Goal: Transaction & Acquisition: Purchase product/service

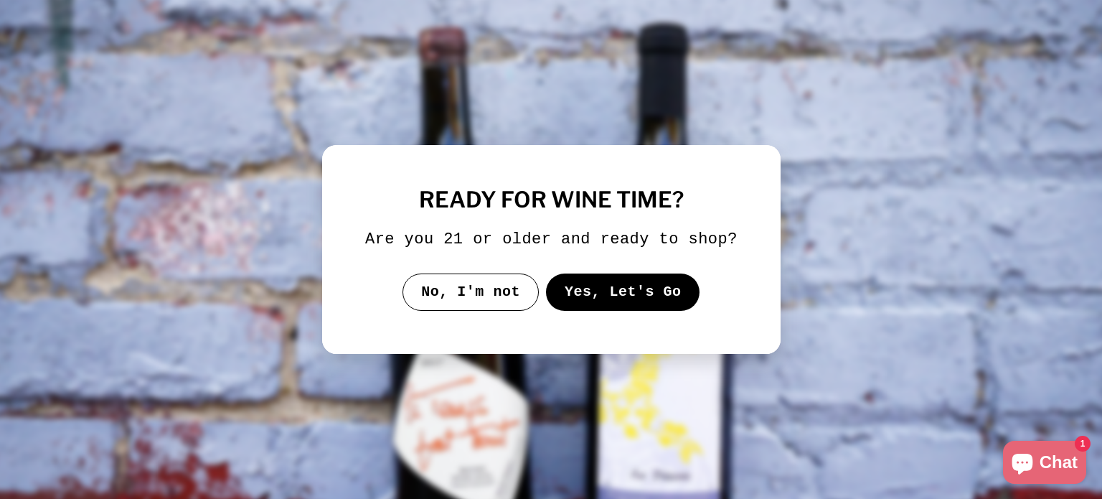
click at [614, 303] on button "Yes, Let's Go" at bounding box center [622, 291] width 154 height 37
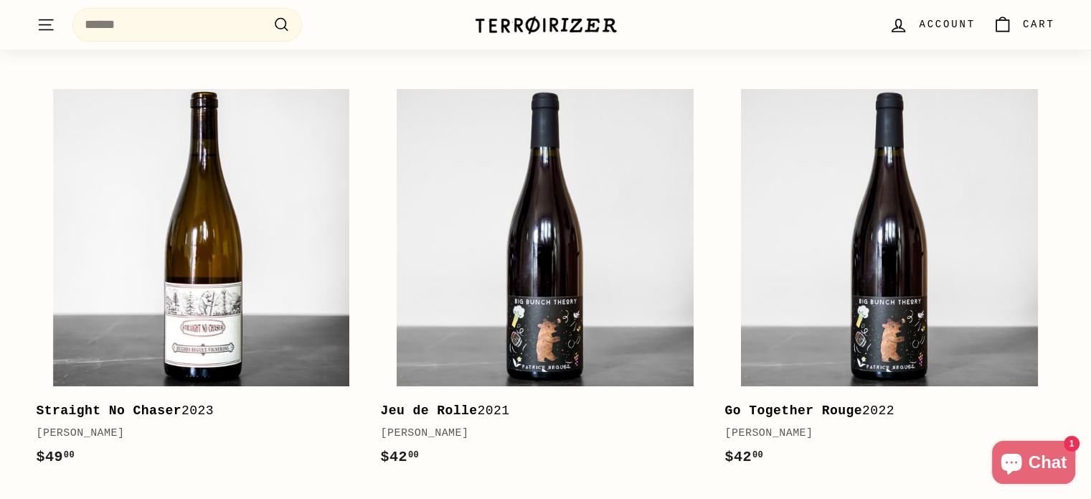
scroll to position [433, 0]
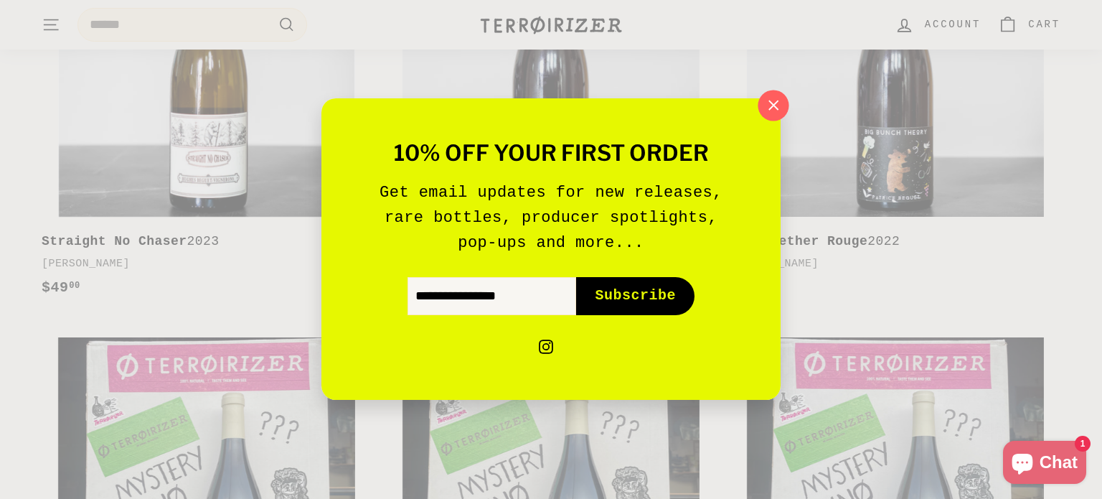
click at [778, 105] on icon "button" at bounding box center [774, 106] width 22 height 22
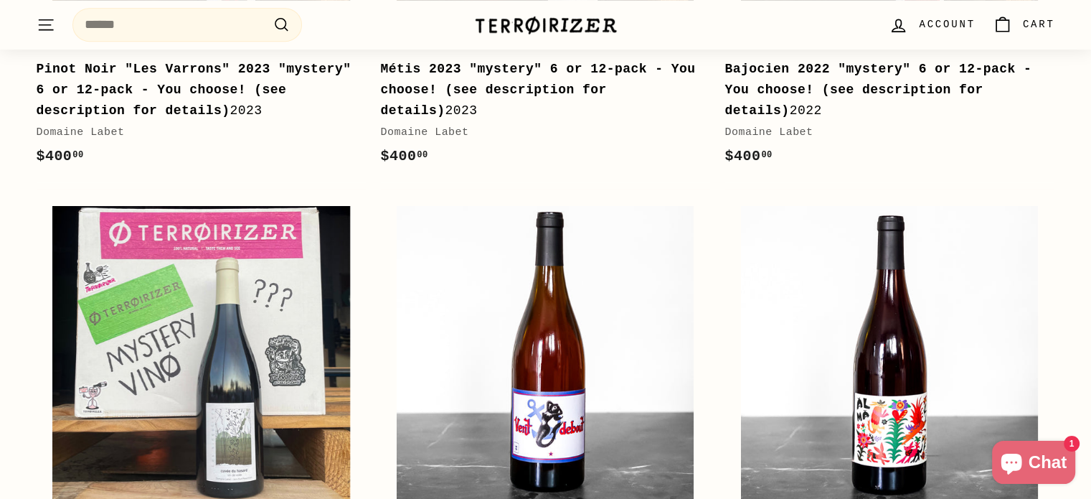
scroll to position [912, 0]
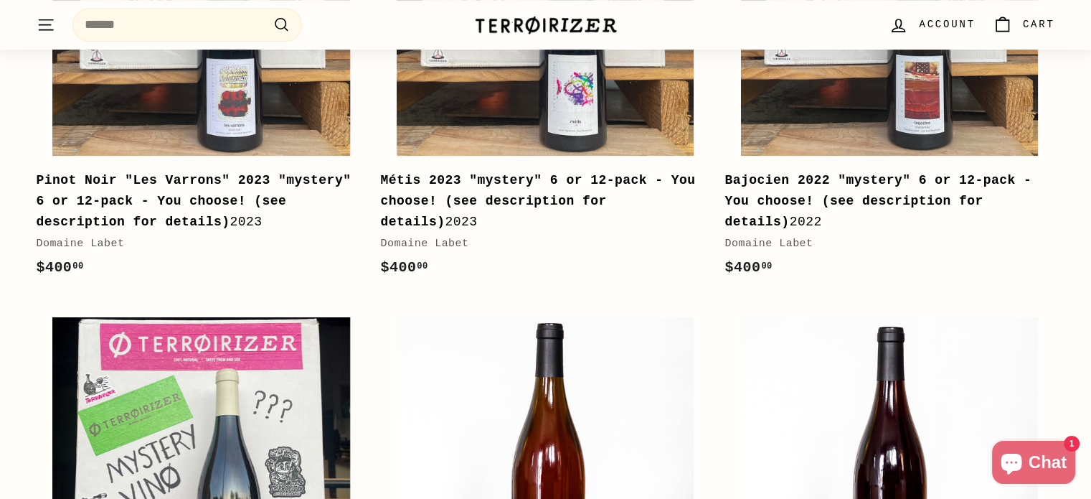
click at [37, 28] on icon ". . ." at bounding box center [46, 24] width 19 height 19
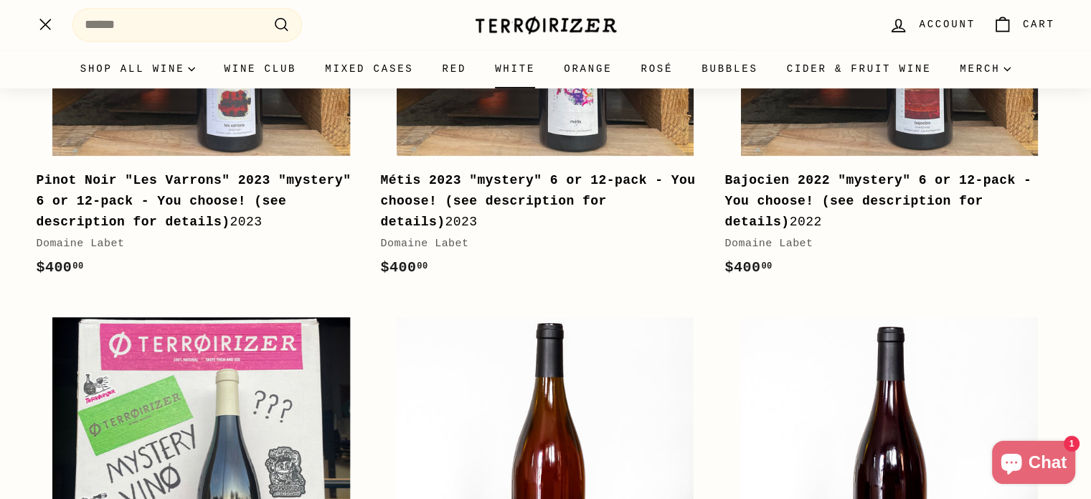
click at [522, 70] on link "White" at bounding box center [515, 69] width 69 height 39
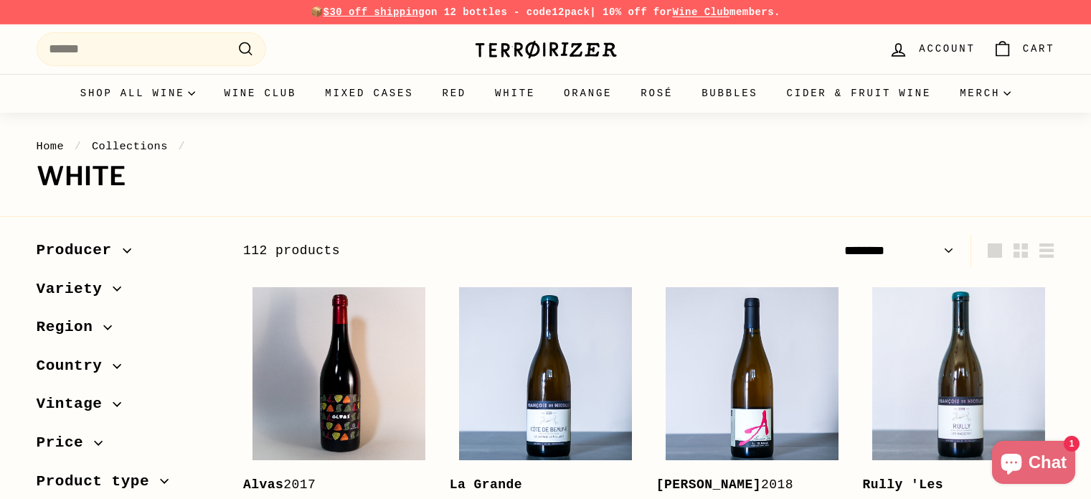
select select "******"
click at [106, 301] on span "Variety" at bounding box center [75, 289] width 77 height 24
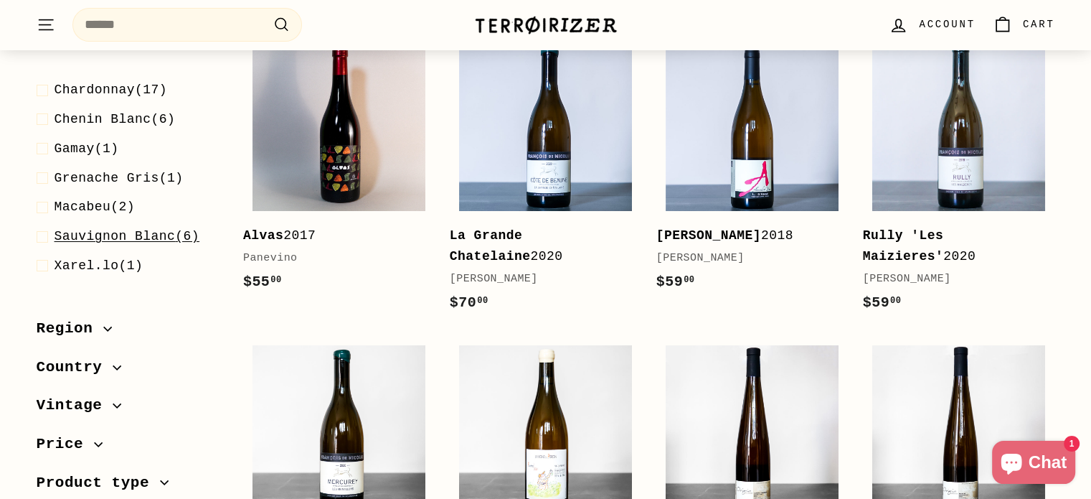
scroll to position [250, 0]
click at [102, 339] on span "Region" at bounding box center [129, 328] width 184 height 24
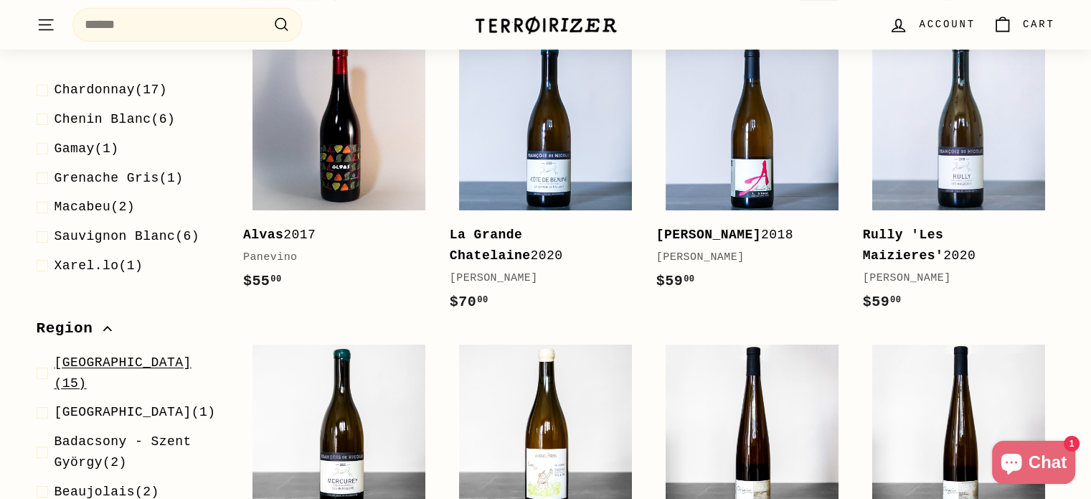
click at [98, 358] on span "Alsace" at bounding box center [123, 362] width 137 height 14
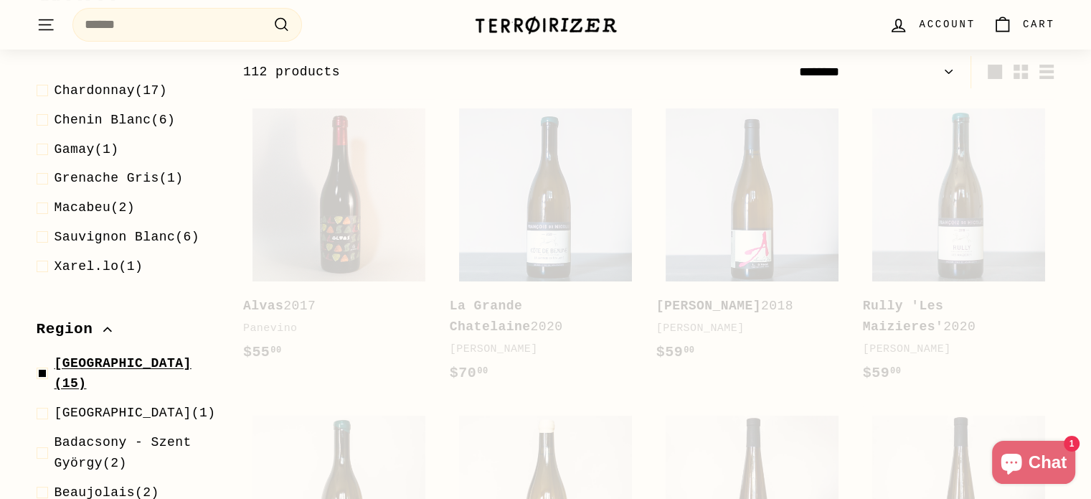
scroll to position [178, 0]
select select "******"
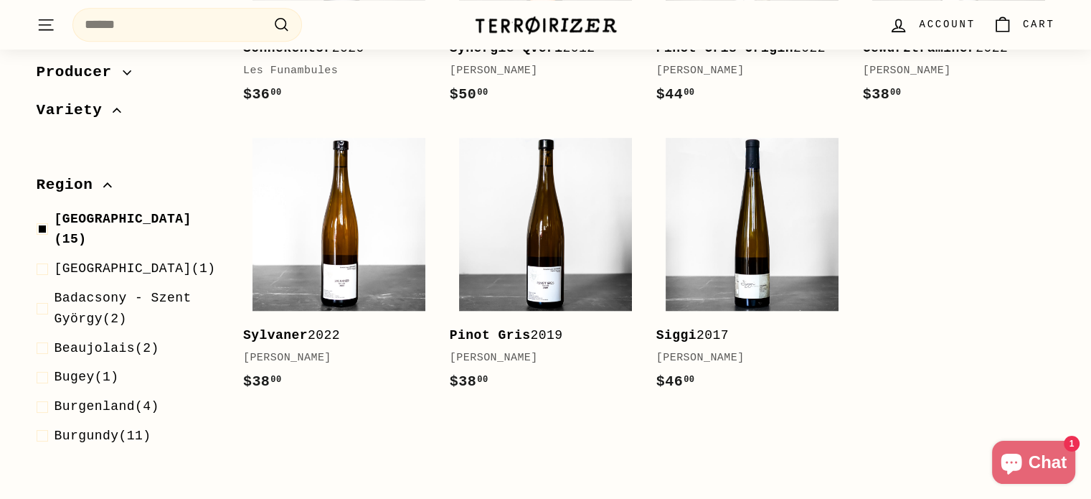
scroll to position [1052, 0]
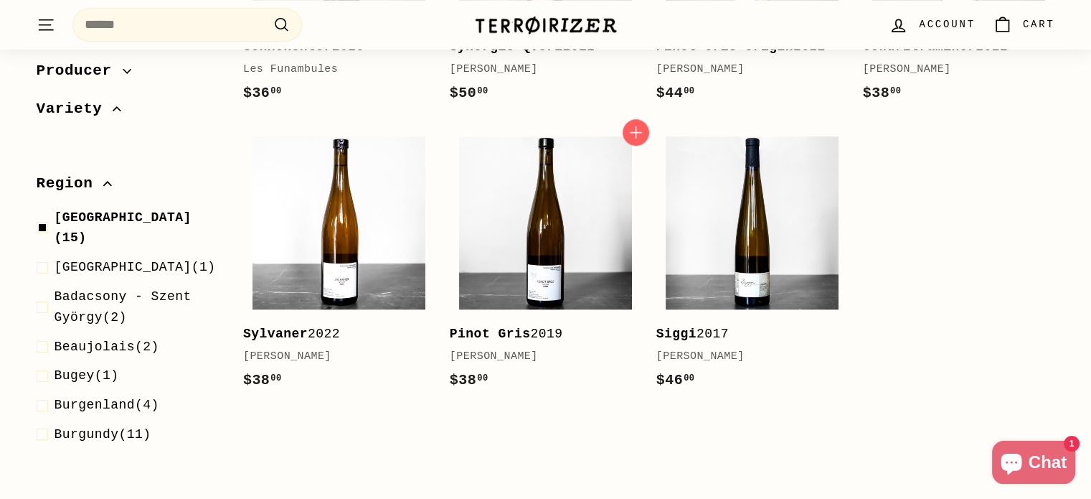
click at [547, 333] on div "Pinot Gris 2019" at bounding box center [539, 334] width 178 height 21
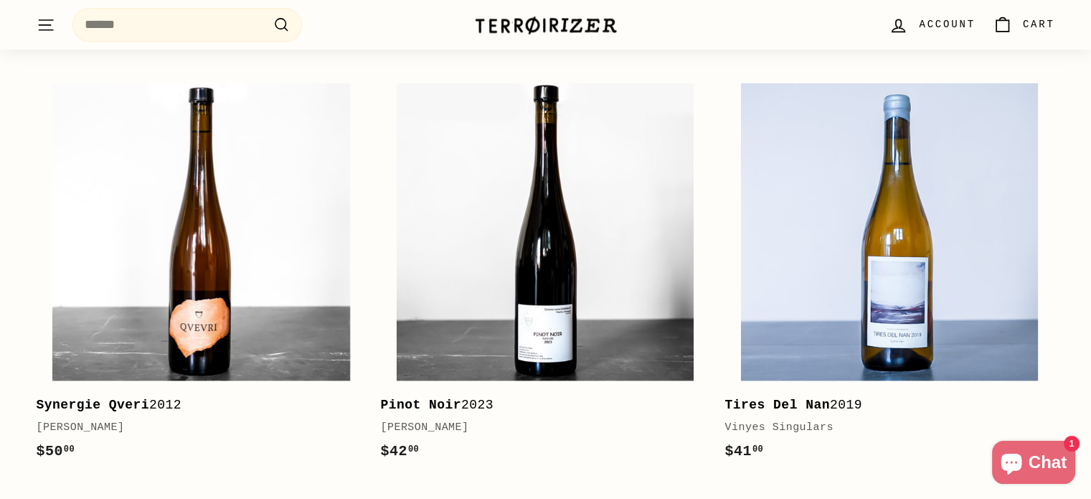
scroll to position [1929, 0]
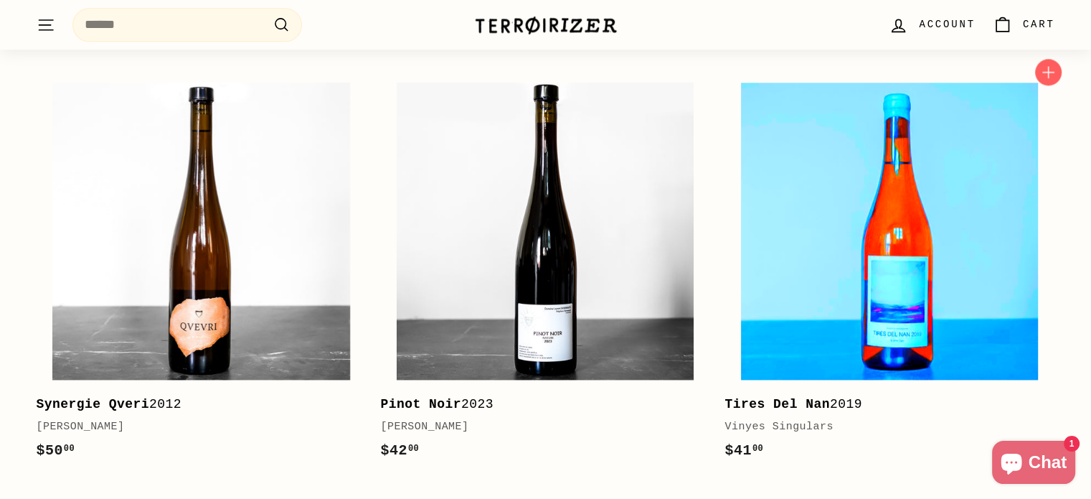
click at [927, 229] on img at bounding box center [889, 231] width 297 height 297
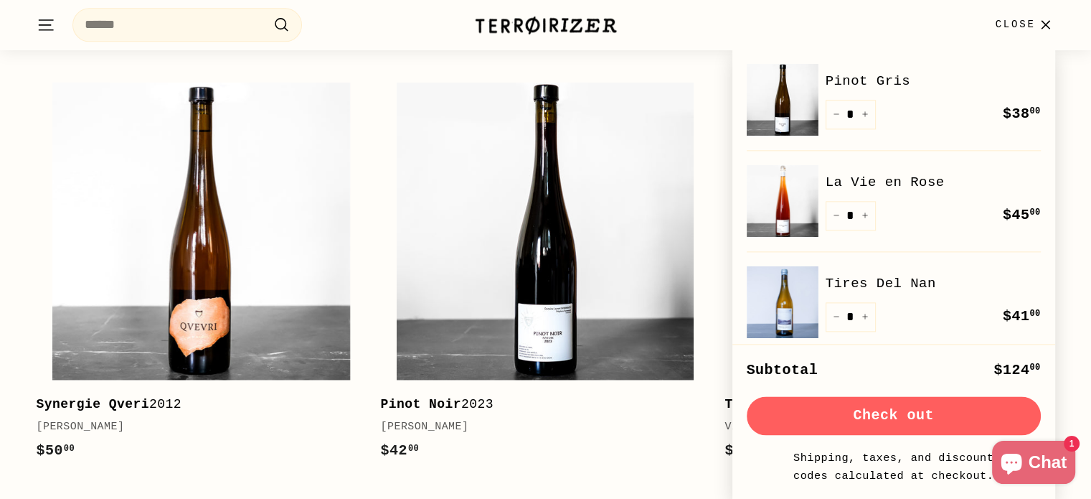
click at [1019, 32] on span "Close" at bounding box center [1015, 25] width 40 height 16
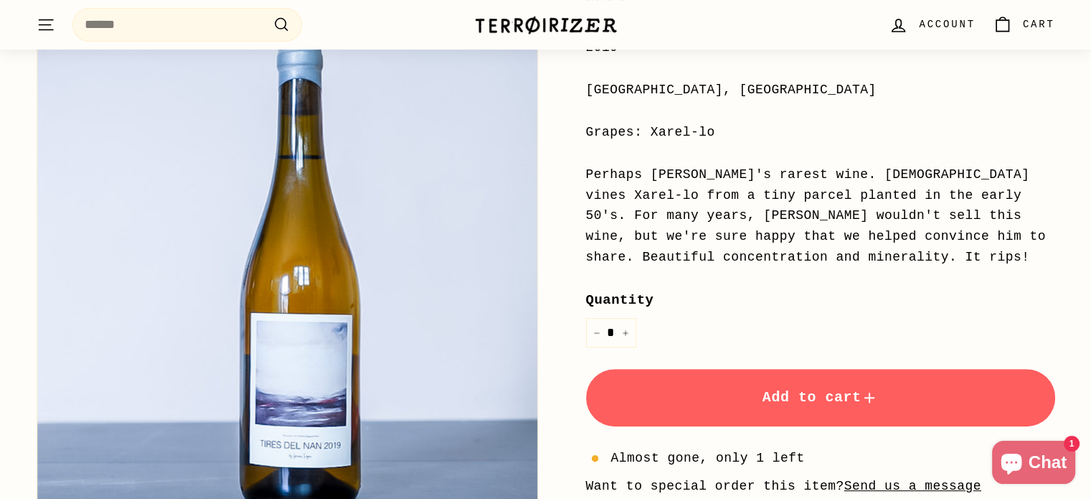
scroll to position [337, 0]
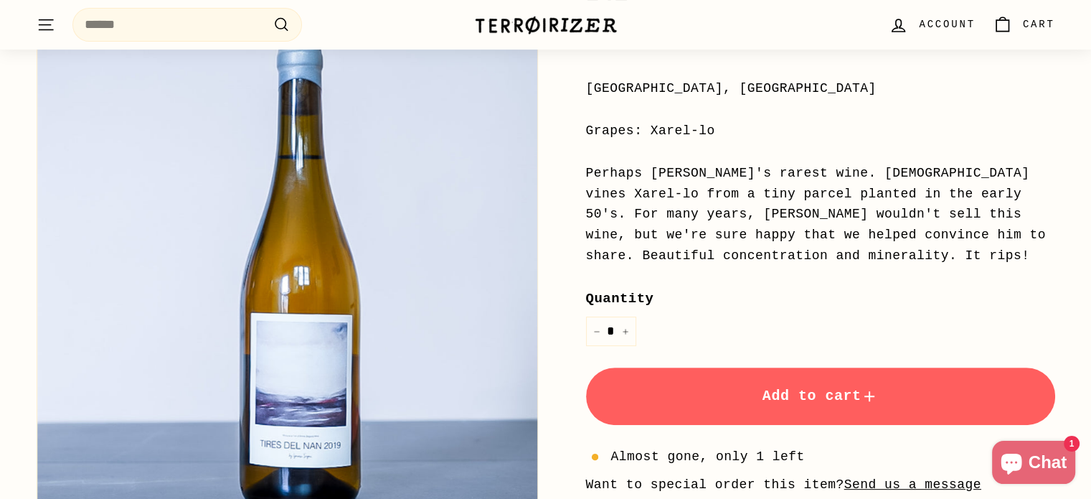
click at [927, 229] on div "Perhaps Ignasi's rarest wine. 70-year-old vines Xarel-lo from a tiny parcel pla…" at bounding box center [820, 214] width 469 height 103
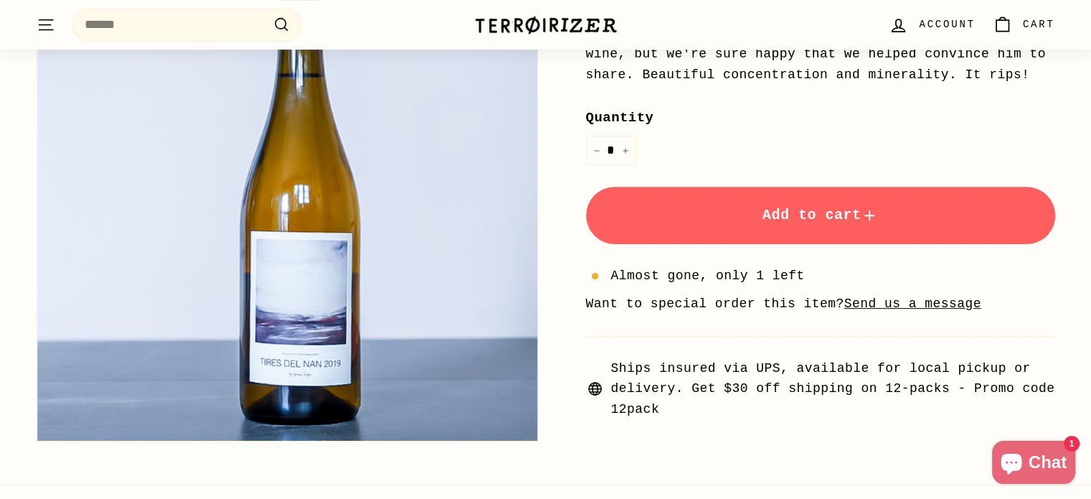
scroll to position [517, 0]
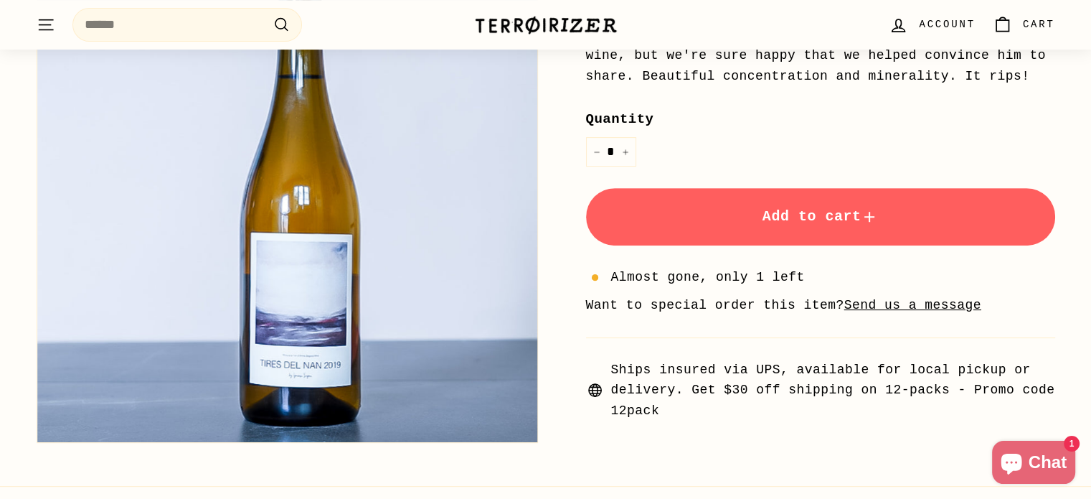
click at [842, 211] on span "Add to cart" at bounding box center [821, 216] width 116 height 17
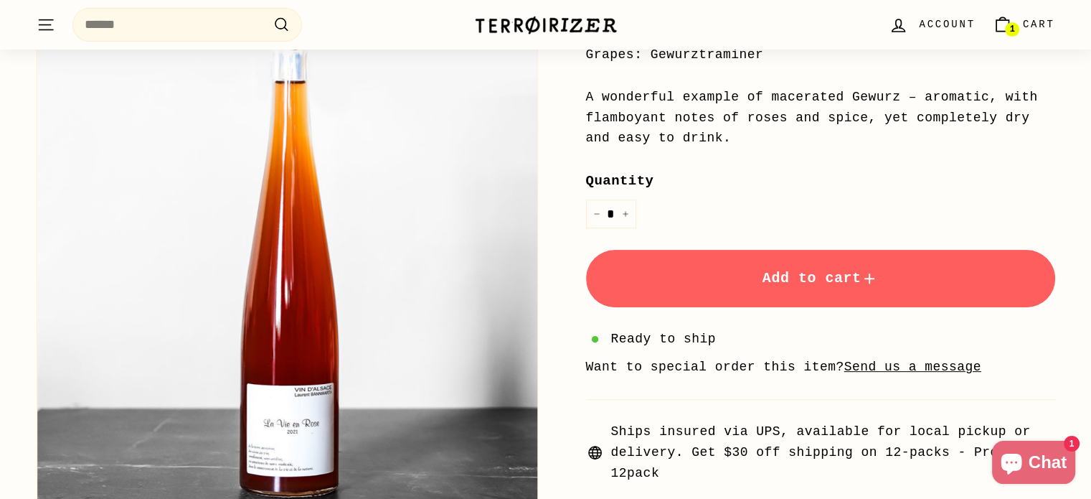
scroll to position [424, 0]
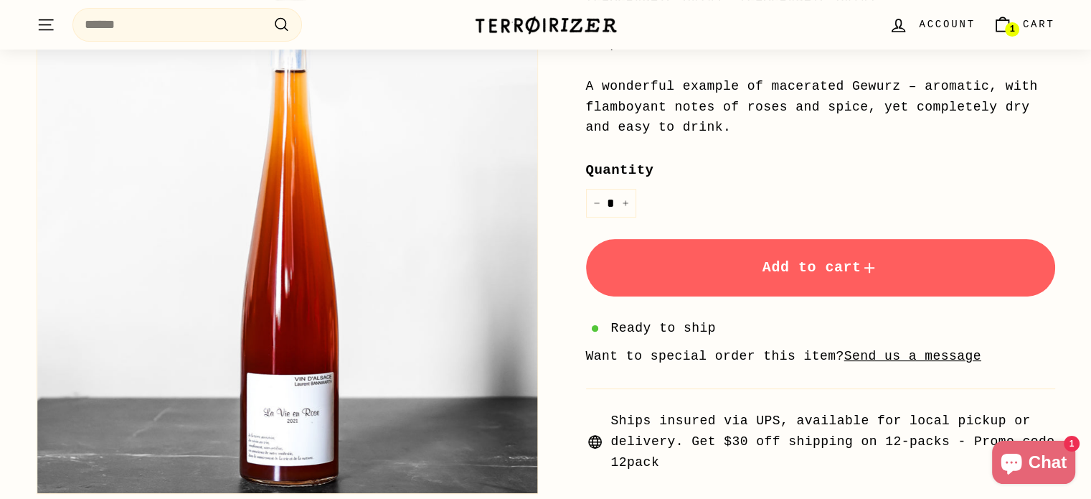
click at [809, 265] on span "Add to cart" at bounding box center [821, 267] width 116 height 17
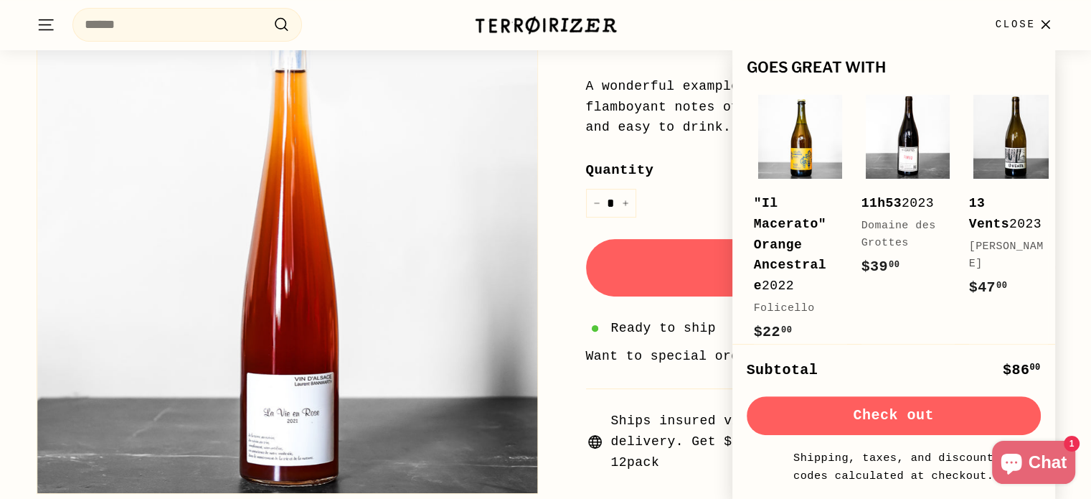
scroll to position [0, 0]
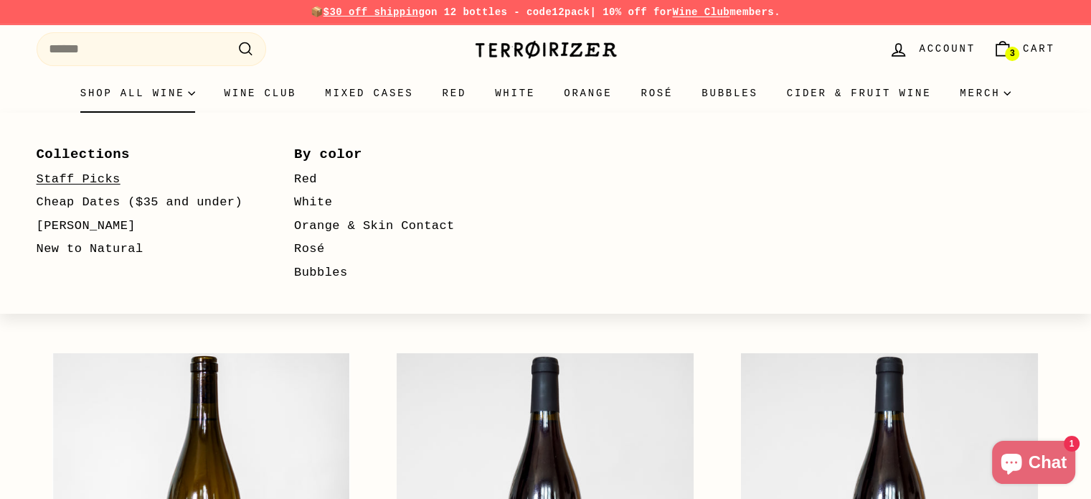
click at [95, 183] on link "Staff Picks" at bounding box center [145, 180] width 217 height 24
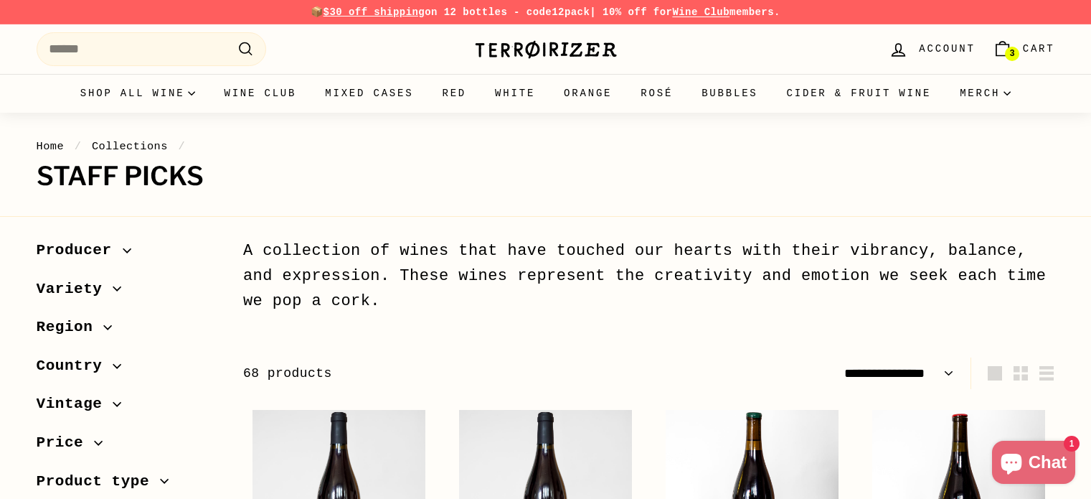
select select "**********"
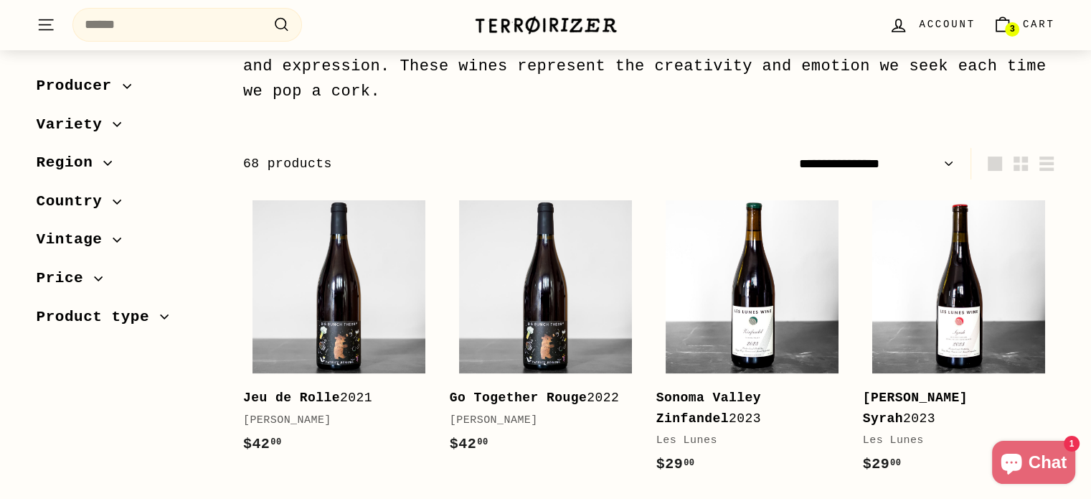
scroll to position [211, 0]
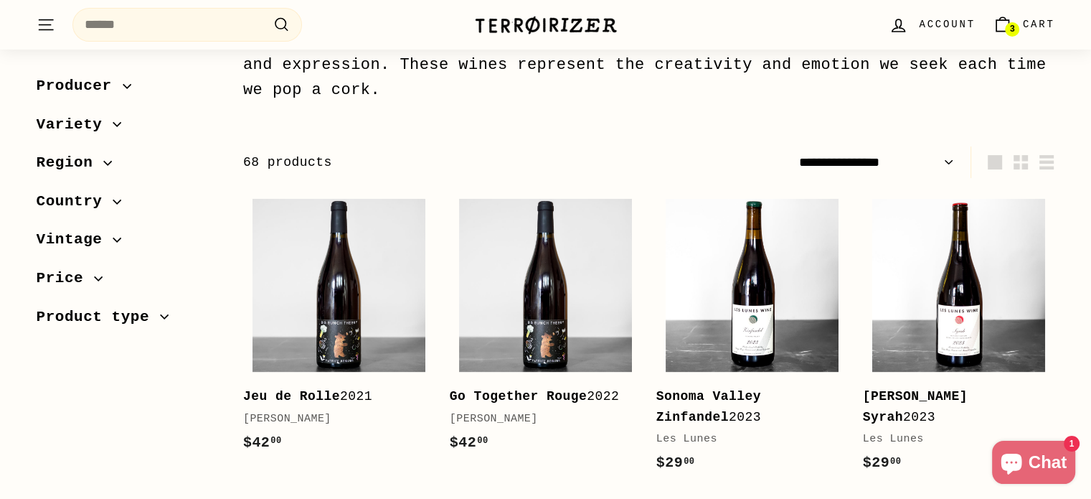
click at [89, 278] on span "Price" at bounding box center [66, 278] width 58 height 24
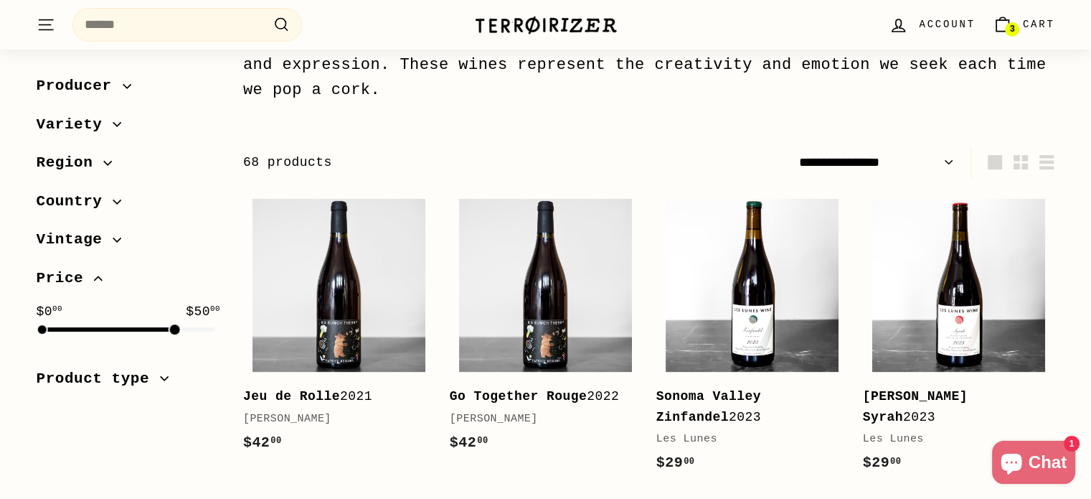
drag, startPoint x: 213, startPoint y: 329, endPoint x: 169, endPoint y: 329, distance: 43.8
click at [169, 329] on div at bounding box center [174, 329] width 10 height 10
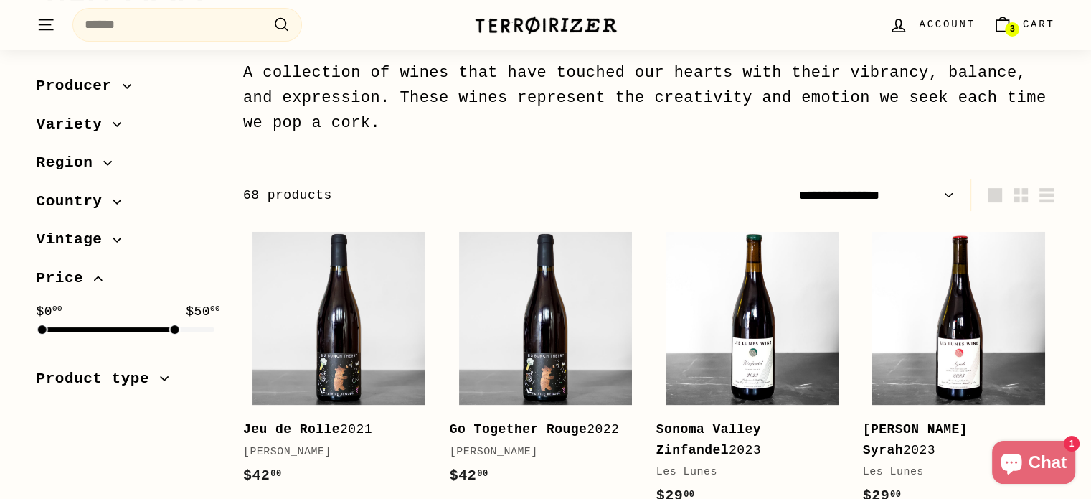
select select "**********"
drag, startPoint x: 43, startPoint y: 329, endPoint x: 112, endPoint y: 329, distance: 68.9
click at [112, 329] on div at bounding box center [128, 329] width 172 height 4
select select "**********"
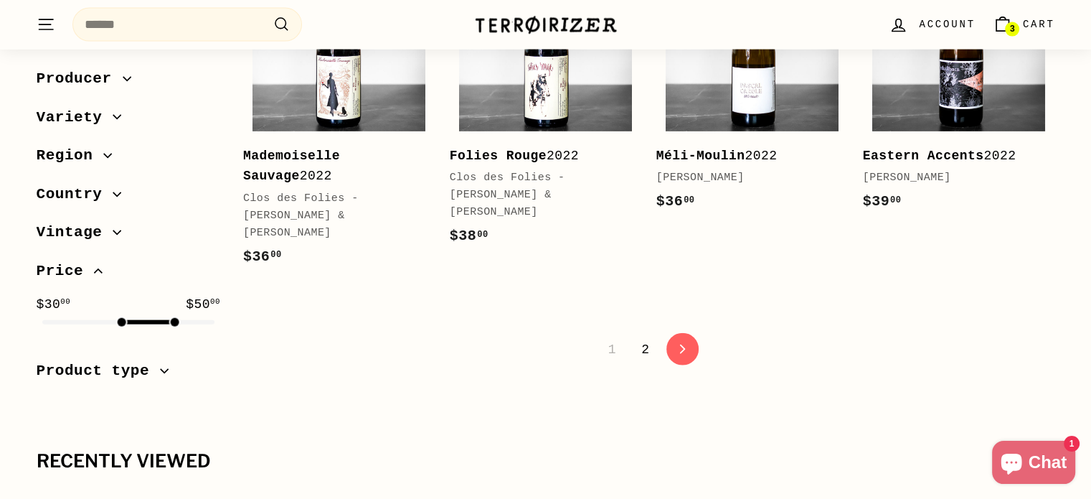
scroll to position [3148, 0]
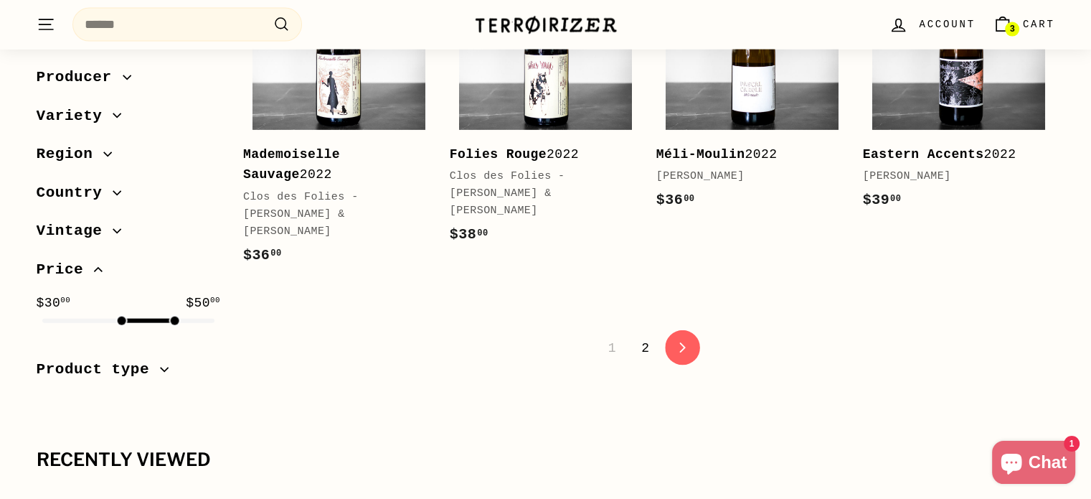
click at [682, 343] on icon "icon-chevron" at bounding box center [682, 348] width 10 height 10
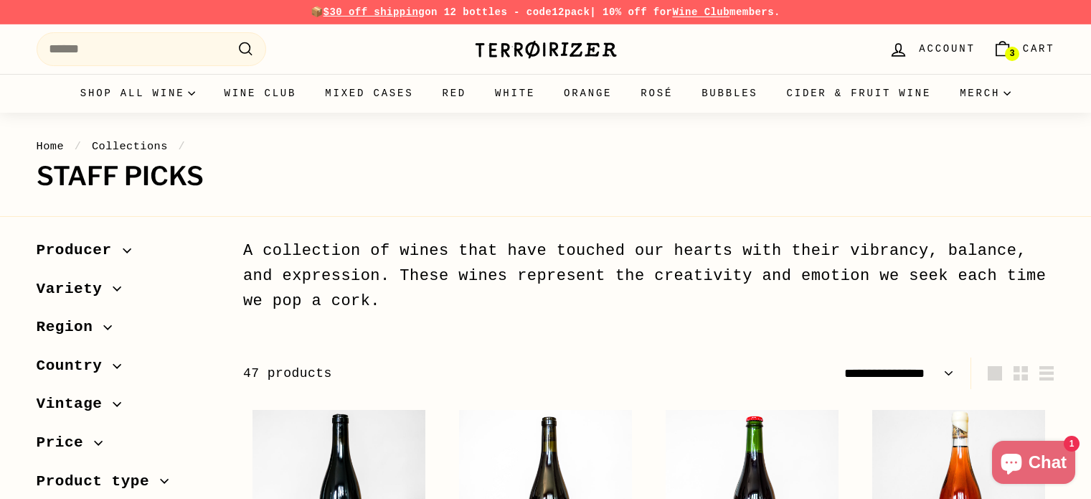
select select "**********"
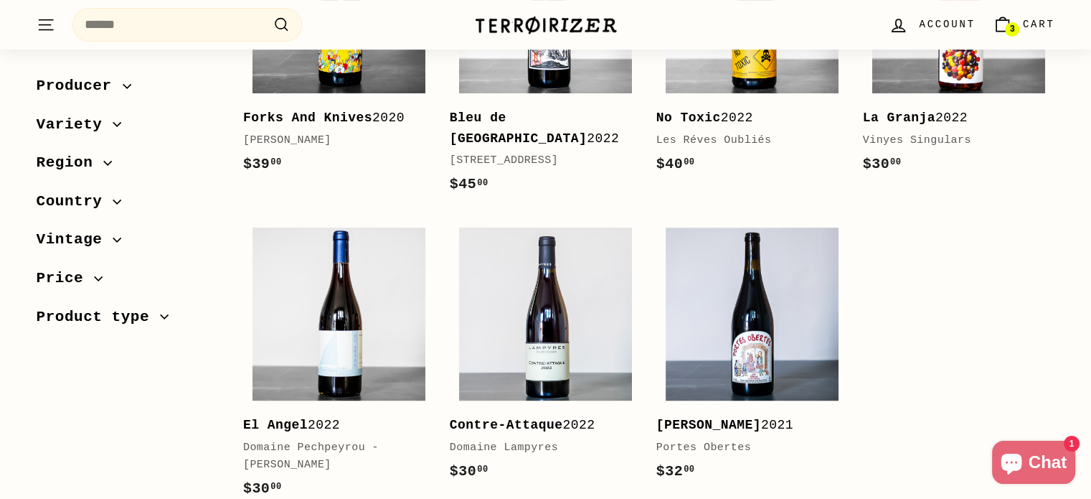
scroll to position [490, 0]
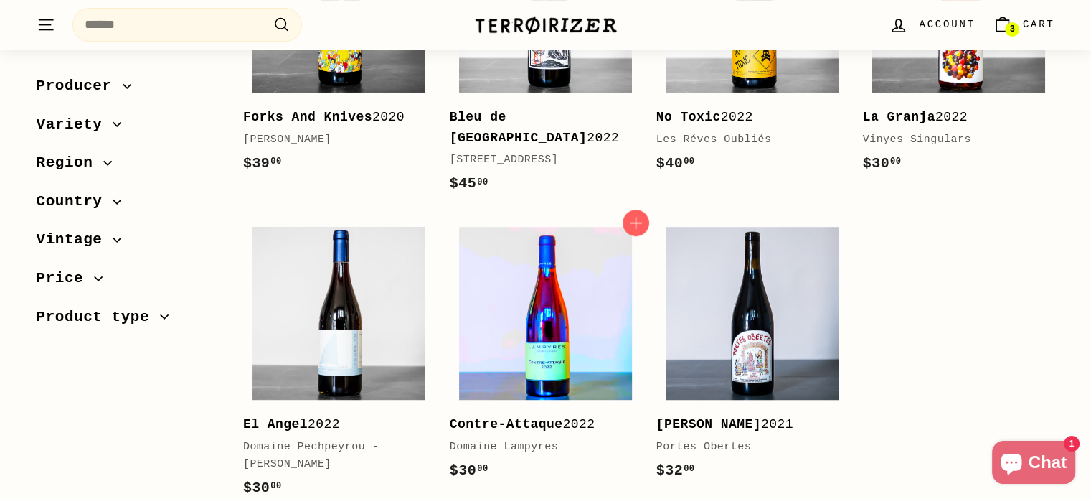
click at [508, 319] on img at bounding box center [545, 313] width 173 height 173
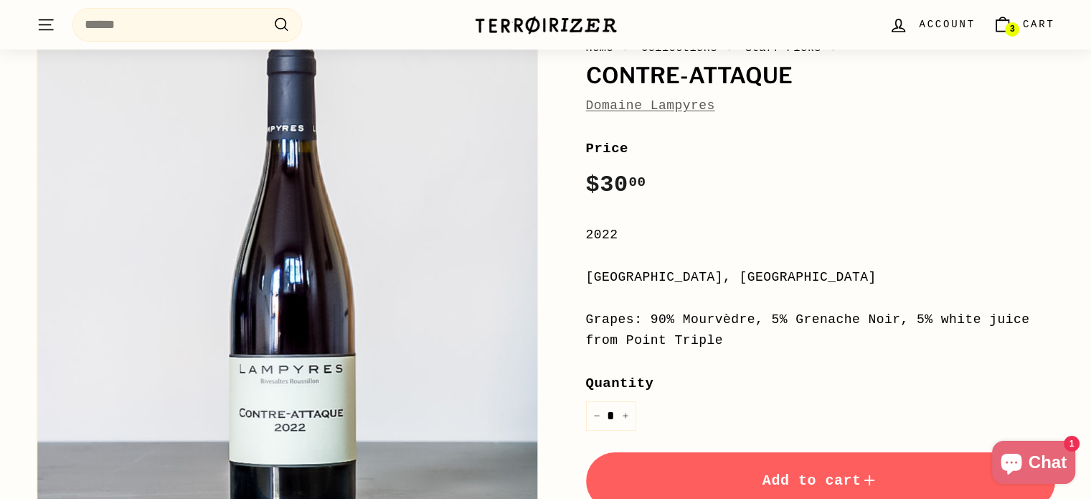
scroll to position [148, 0]
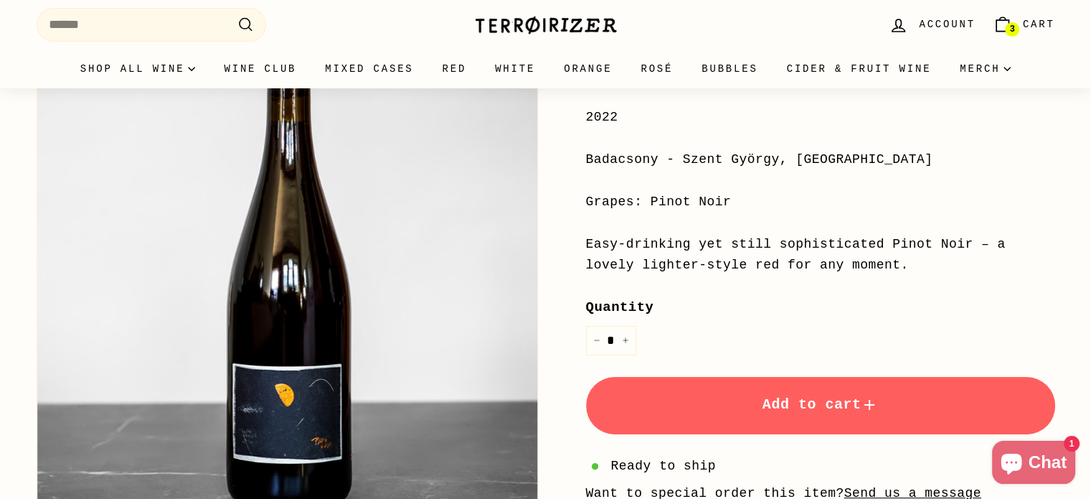
scroll to position [274, 0]
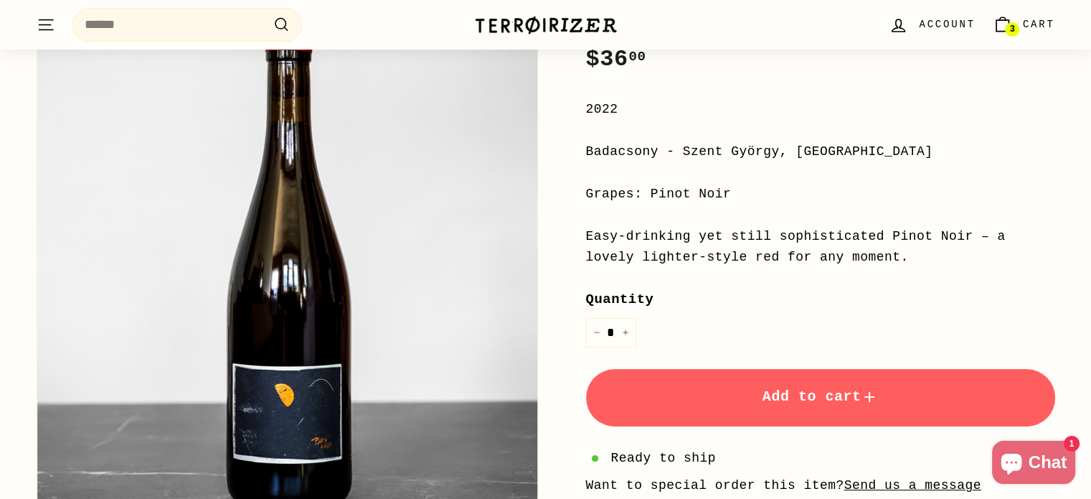
click at [795, 403] on span "Add to cart" at bounding box center [821, 396] width 116 height 17
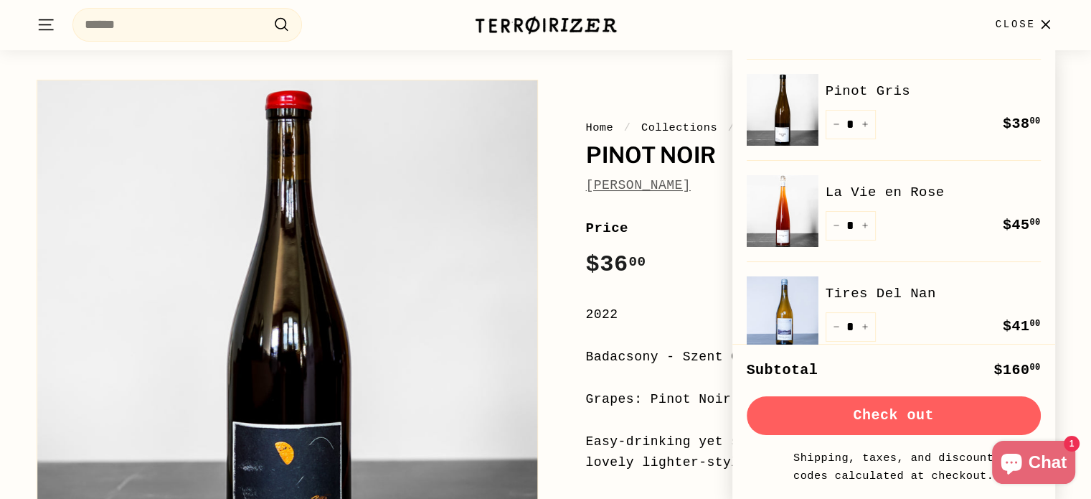
scroll to position [0, 0]
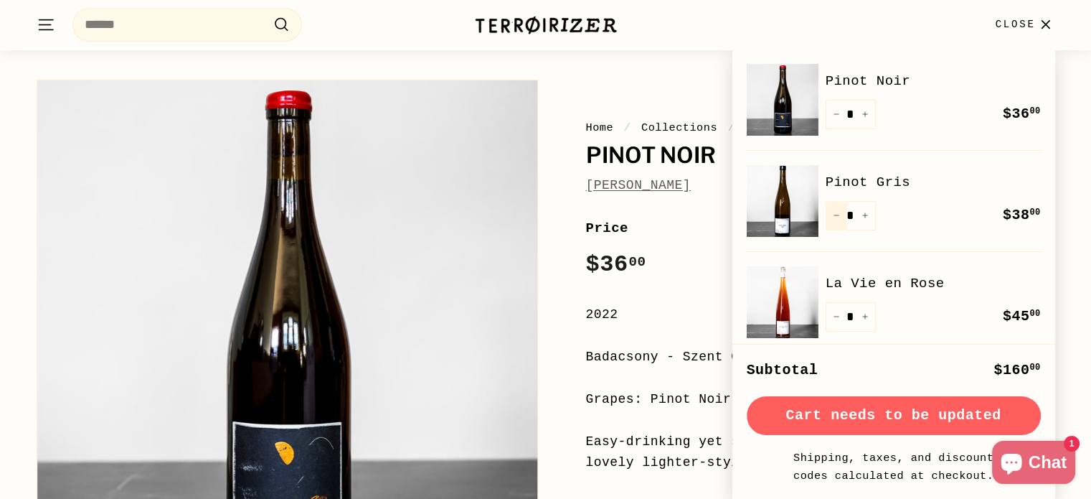
click at [834, 212] on icon "Reduce item quantity by one" at bounding box center [836, 215] width 7 height 7
type input "*"
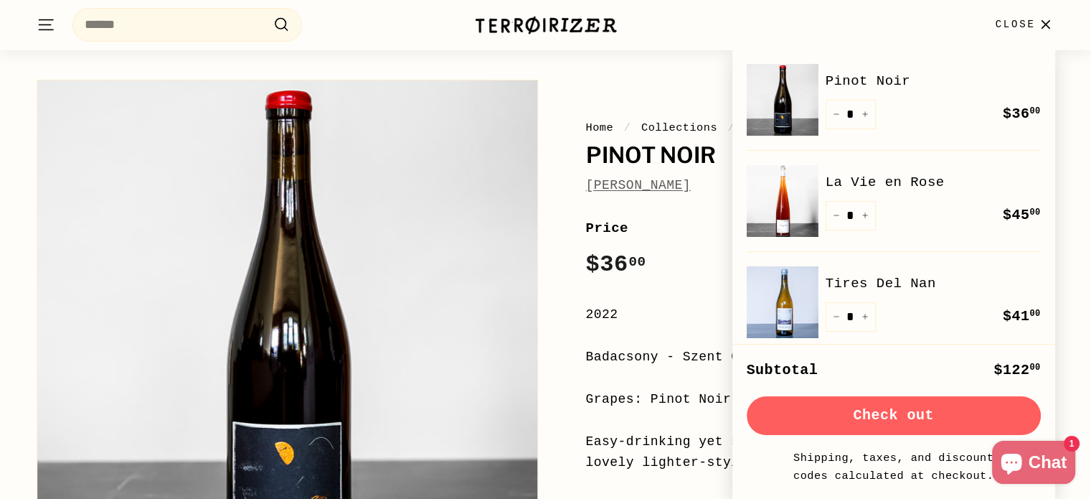
click at [918, 412] on button "Check out" at bounding box center [894, 415] width 294 height 39
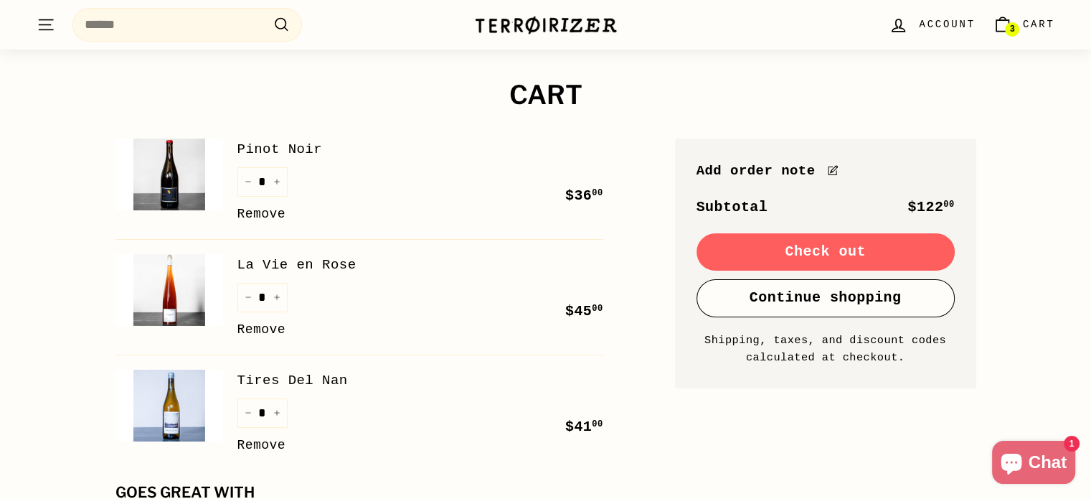
scroll to position [56, 0]
click at [281, 147] on link "Pinot Noir" at bounding box center [420, 150] width 366 height 22
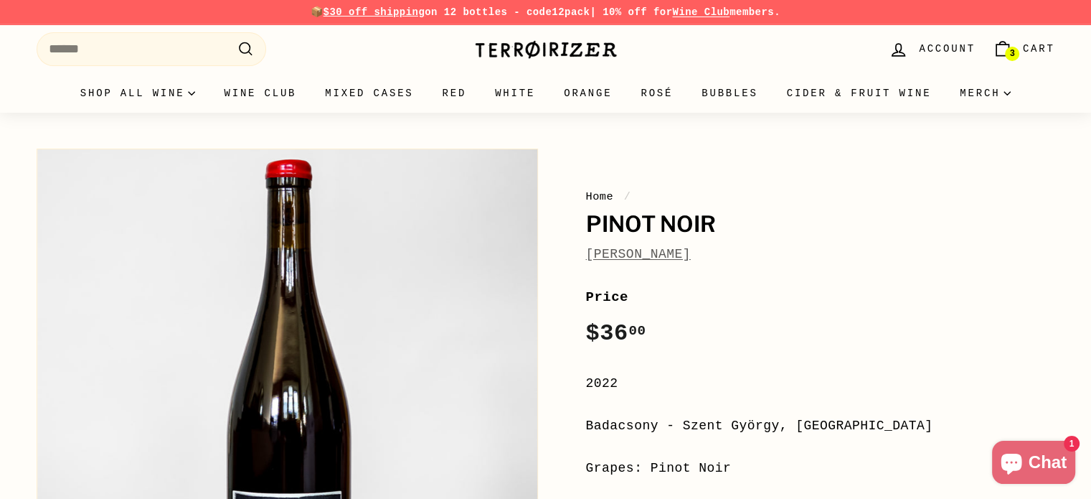
click at [1043, 48] on span "Cart" at bounding box center [1039, 49] width 32 height 16
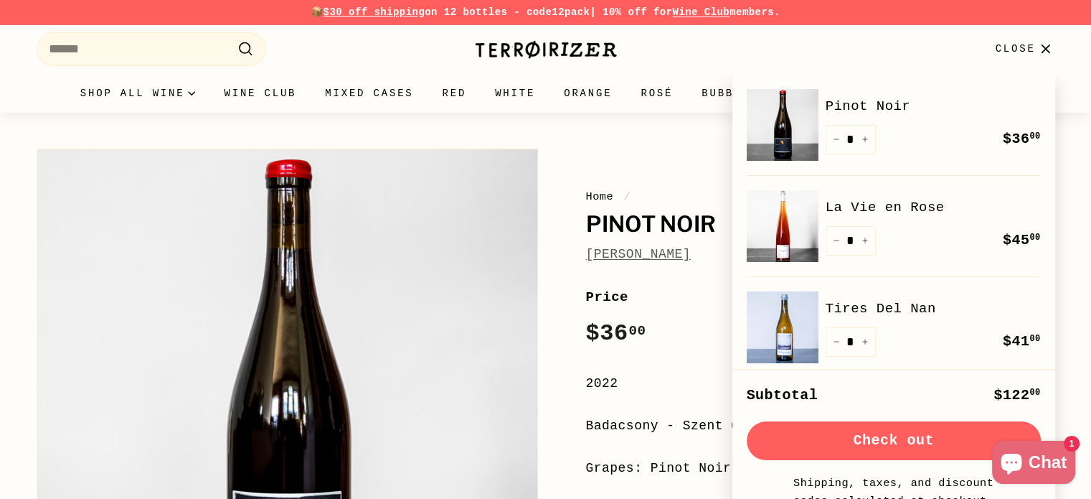
click at [870, 430] on button "Check out" at bounding box center [894, 440] width 294 height 39
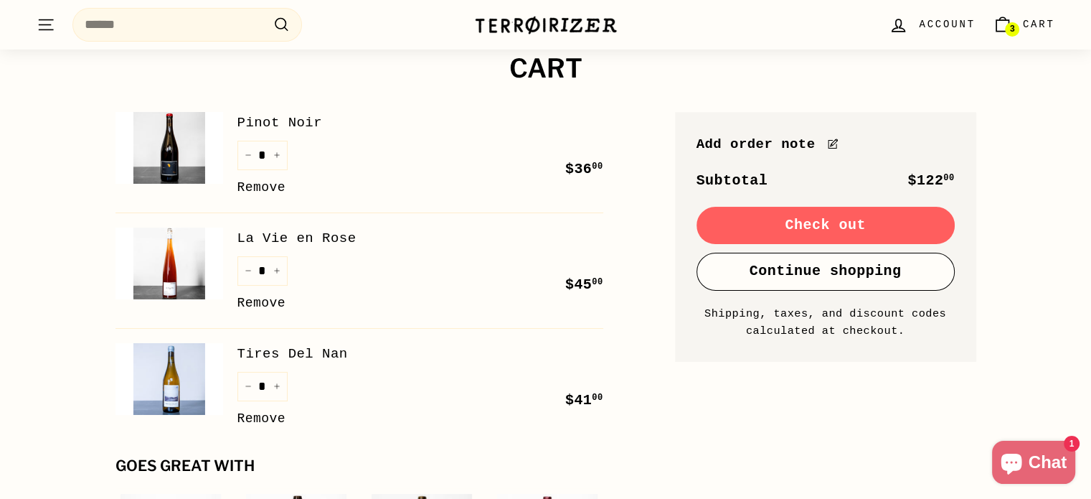
scroll to position [85, 0]
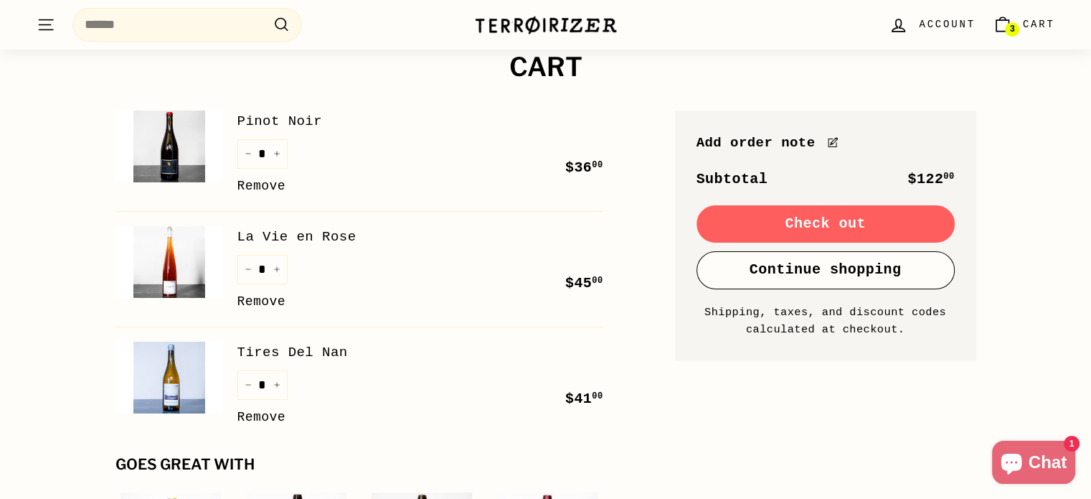
click at [303, 235] on link "La Vie en Rose" at bounding box center [420, 237] width 366 height 22
click at [319, 352] on link "Tires Del Nan" at bounding box center [420, 353] width 366 height 22
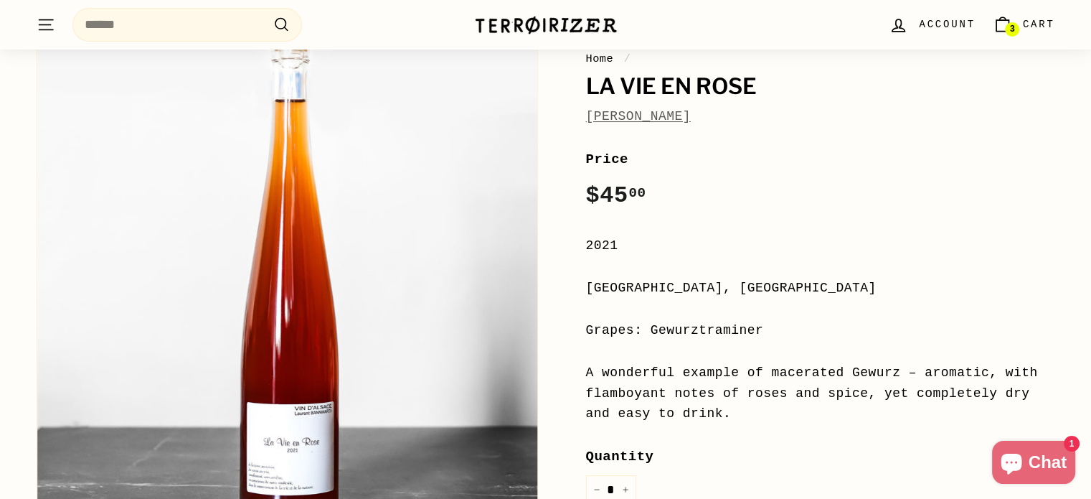
scroll to position [138, 0]
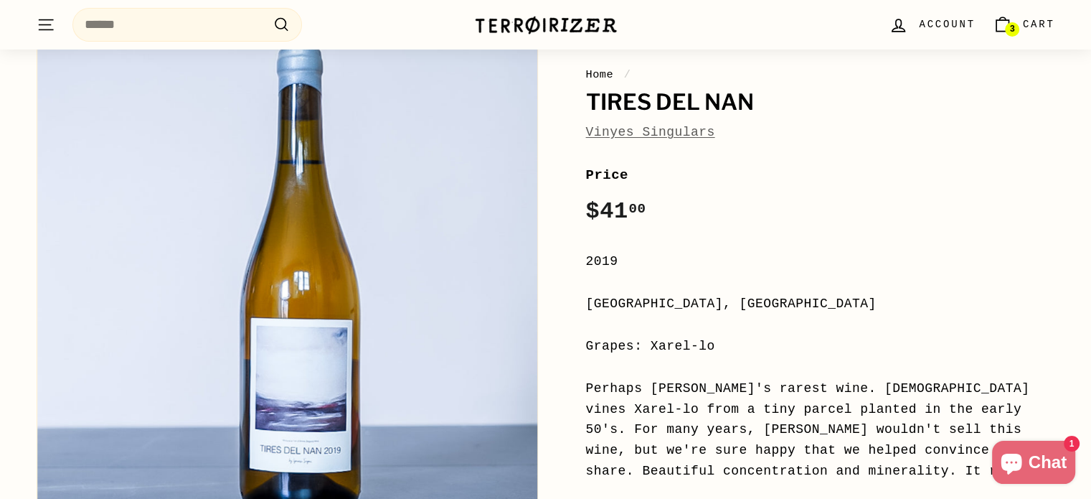
scroll to position [123, 0]
